Goal: Information Seeking & Learning: Learn about a topic

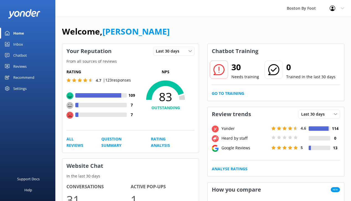
click at [26, 65] on div "Reviews" at bounding box center [19, 66] width 13 height 11
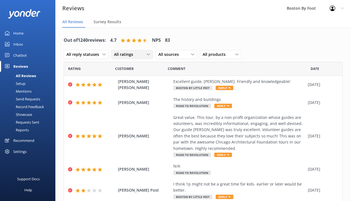
click at [143, 54] on div "All ratings" at bounding box center [132, 54] width 39 height 6
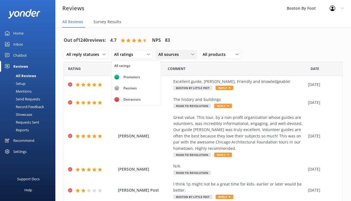
click at [179, 54] on span "All sources" at bounding box center [170, 54] width 24 height 6
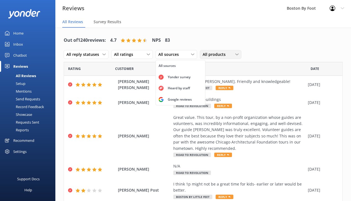
click at [223, 54] on span "All products" at bounding box center [215, 54] width 26 height 6
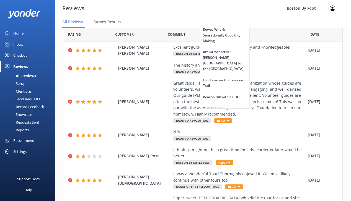
scroll to position [586, 0]
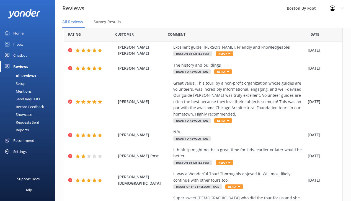
click at [260, 17] on nav "All Reviews Survey Results" at bounding box center [202, 22] width 295 height 11
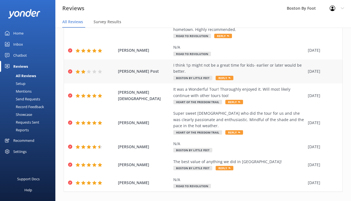
scroll to position [119, 0]
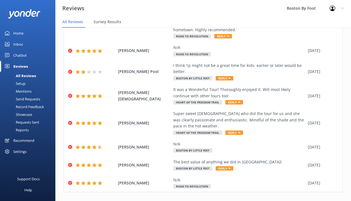
click at [336, 201] on use at bounding box center [336, 204] width 2 height 4
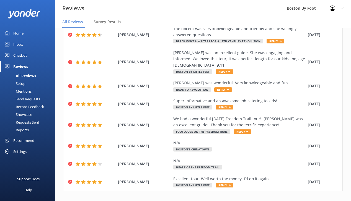
scroll to position [88, 0]
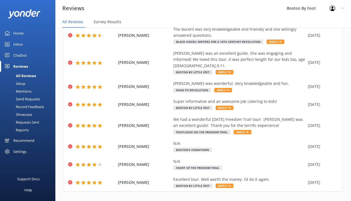
click at [335, 200] on icon at bounding box center [336, 203] width 7 height 7
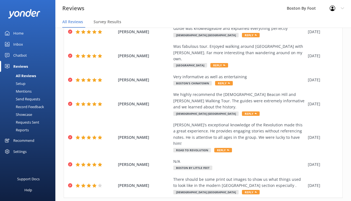
scroll to position [106, 0]
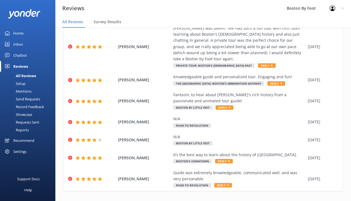
scroll to position [125, 0]
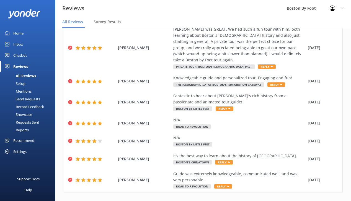
click at [298, 201] on link "8" at bounding box center [298, 204] width 7 height 5
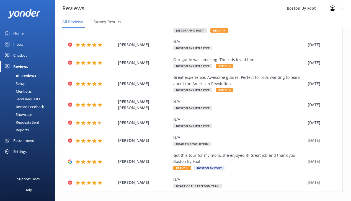
scroll to position [113, 0]
click at [278, 201] on link "9" at bounding box center [277, 203] width 7 height 5
